Goal: Information Seeking & Learning: Learn about a topic

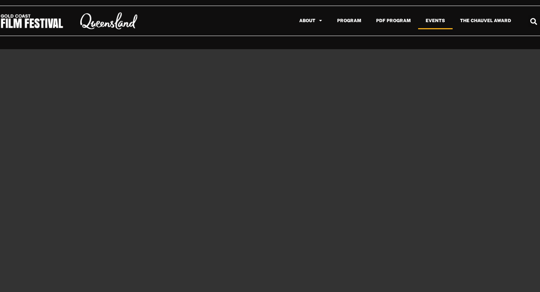
click at [431, 21] on link "Events" at bounding box center [435, 20] width 35 height 17
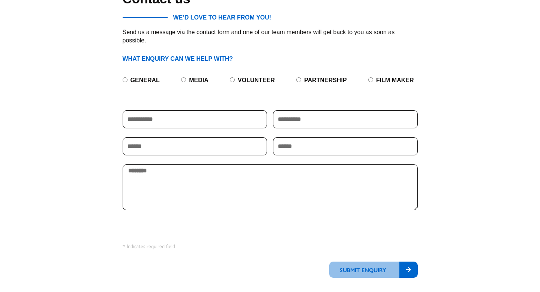
scroll to position [81, 0]
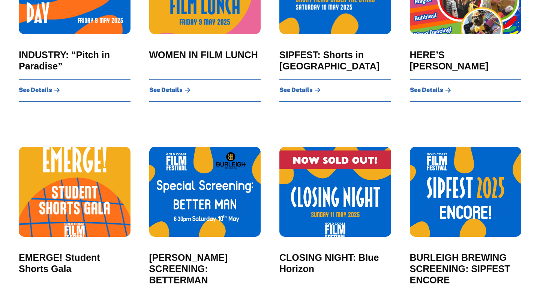
scroll to position [621, 0]
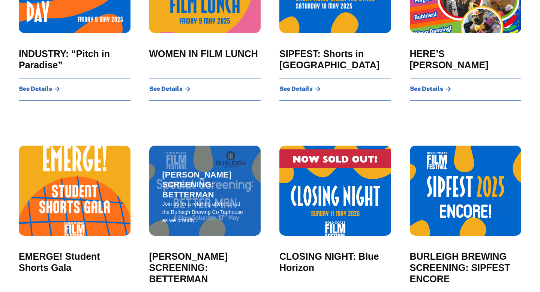
click at [220, 190] on span "BURLEIGH BREWING SCREENING: BETTERMAN" at bounding box center [206, 185] width 86 height 30
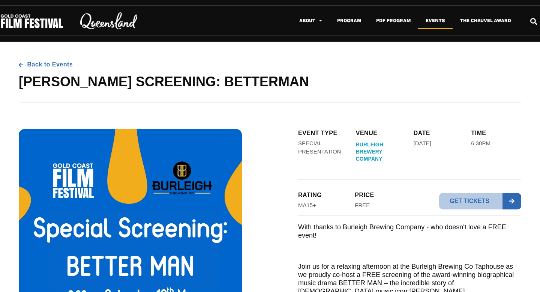
click at [440, 23] on link "Events" at bounding box center [435, 20] width 35 height 17
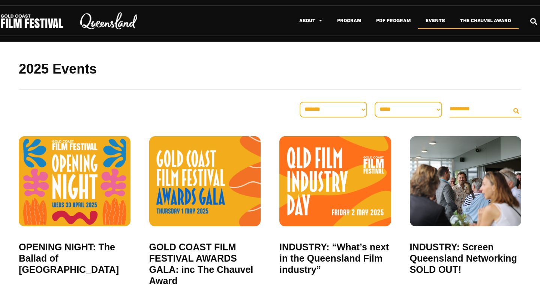
click at [477, 25] on link "The Chauvel Award" at bounding box center [486, 20] width 66 height 17
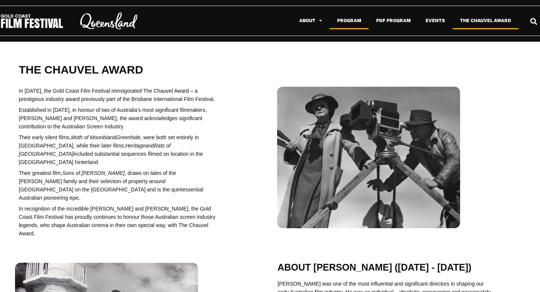
click at [348, 22] on link "Program" at bounding box center [349, 20] width 39 height 17
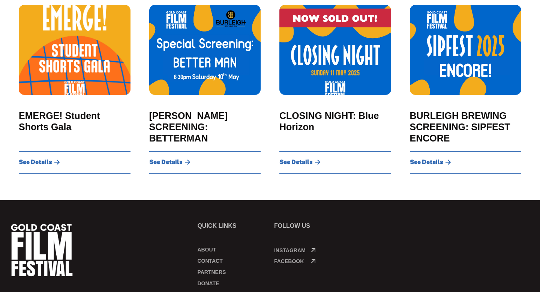
scroll to position [859, 0]
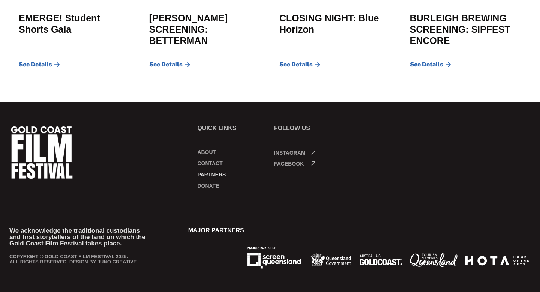
click at [211, 175] on link "Partners" at bounding box center [231, 175] width 69 height 8
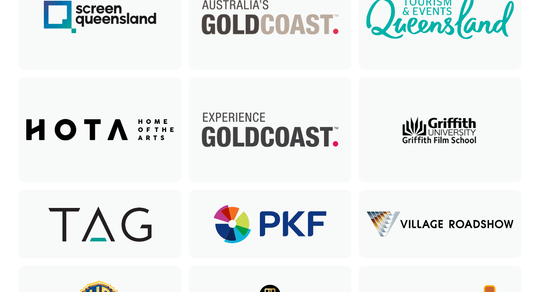
scroll to position [143, 0]
